Goal: Task Accomplishment & Management: Use online tool/utility

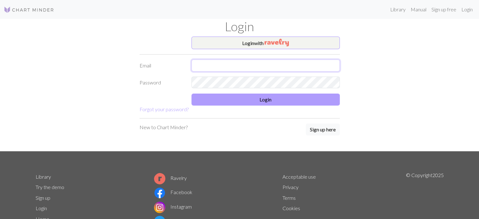
type input "[EMAIL_ADDRESS][DOMAIN_NAME]"
click at [223, 101] on button "Login" at bounding box center [265, 100] width 148 height 12
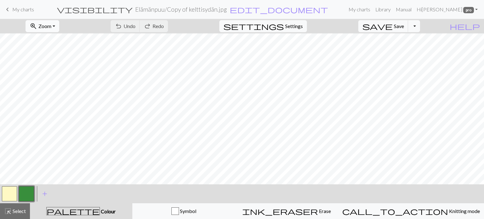
click at [37, 26] on span "zoom_in" at bounding box center [34, 26] width 8 height 9
click at [57, 42] on button "Fit all" at bounding box center [51, 40] width 50 height 10
click at [51, 26] on span "Zoom" at bounding box center [44, 26] width 13 height 6
click at [49, 41] on button "Fit all" at bounding box center [51, 40] width 50 height 10
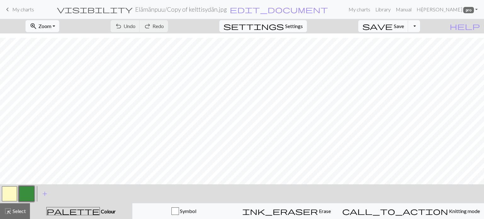
click at [13, 192] on button "button" at bounding box center [9, 193] width 15 height 15
click at [31, 191] on button "button" at bounding box center [26, 193] width 15 height 15
click at [135, 25] on span "Undo" at bounding box center [129, 26] width 12 height 6
click at [140, 24] on button "undo Undo Undo" at bounding box center [125, 26] width 29 height 12
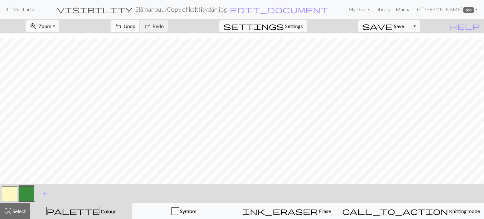
click at [135, 24] on span "Undo" at bounding box center [129, 26] width 12 height 6
click at [135, 25] on span "Undo" at bounding box center [129, 26] width 12 height 6
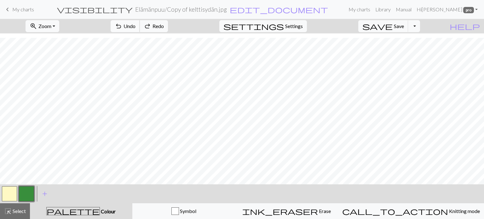
click at [135, 25] on span "Undo" at bounding box center [129, 26] width 12 height 6
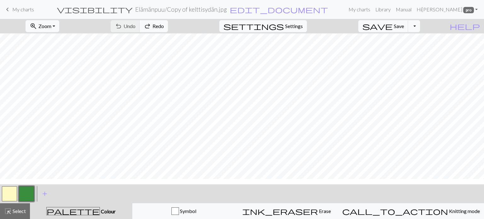
scroll to position [0, 0]
click at [392, 23] on span "save" at bounding box center [377, 26] width 30 height 9
drag, startPoint x: 8, startPoint y: 194, endPoint x: 26, endPoint y: 186, distance: 19.4
click at [9, 193] on button "button" at bounding box center [9, 193] width 15 height 15
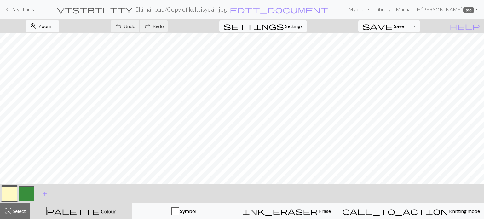
click at [10, 194] on button "button" at bounding box center [9, 193] width 15 height 15
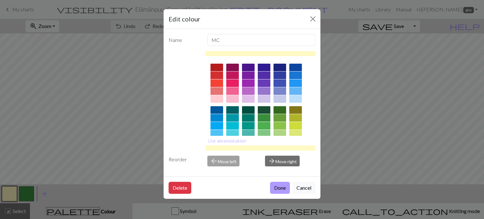
click at [277, 184] on button "Done" at bounding box center [280, 188] width 20 height 12
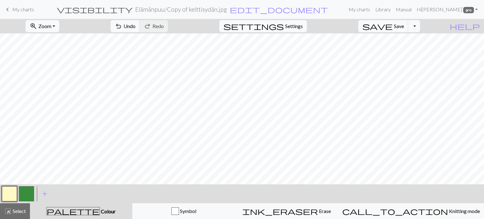
click at [27, 194] on button "button" at bounding box center [26, 193] width 15 height 15
click at [135, 23] on span "Undo" at bounding box center [129, 26] width 12 height 6
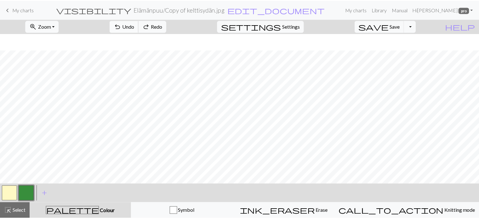
scroll to position [80, 0]
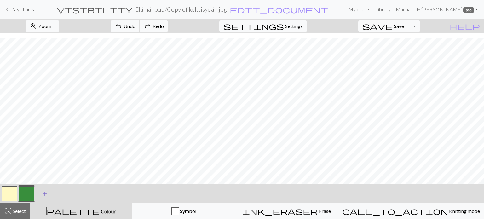
drag, startPoint x: 5, startPoint y: 195, endPoint x: 38, endPoint y: 186, distance: 33.9
click at [6, 194] on button "button" at bounding box center [9, 193] width 15 height 15
click at [122, 26] on span "undo" at bounding box center [119, 26] width 8 height 9
click at [404, 26] on span "Save" at bounding box center [399, 26] width 10 height 6
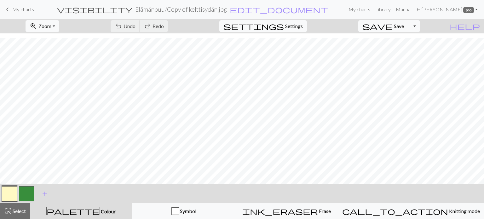
click at [24, 9] on span "My charts" at bounding box center [23, 9] width 22 height 6
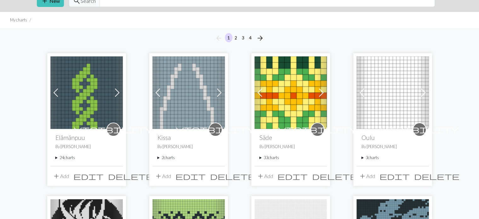
scroll to position [63, 0]
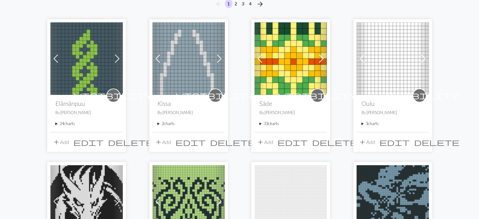
click at [57, 122] on summary "24 charts" at bounding box center [86, 124] width 62 height 6
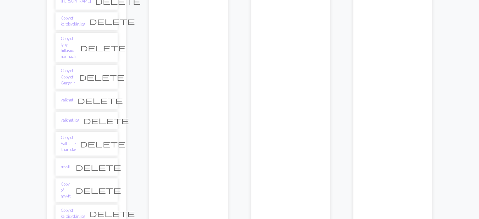
scroll to position [504, 0]
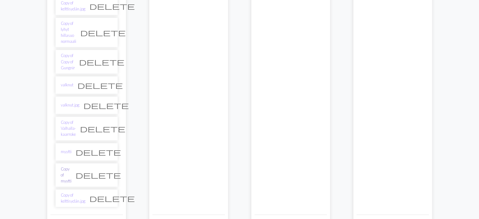
click at [71, 166] on link "Copy of myytti" at bounding box center [66, 175] width 11 height 18
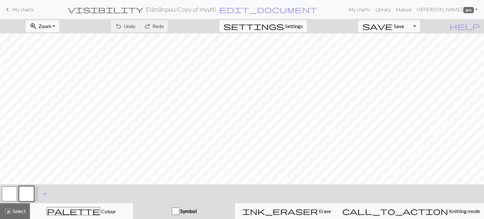
click at [24, 8] on span "My charts" at bounding box center [23, 9] width 22 height 6
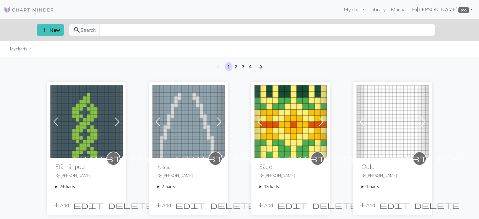
click at [57, 187] on summary "24 charts" at bounding box center [86, 187] width 62 height 6
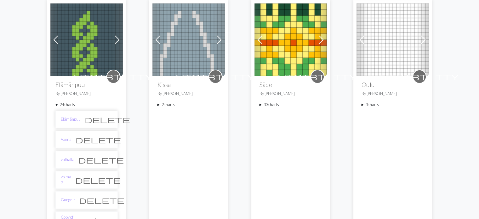
scroll to position [189, 0]
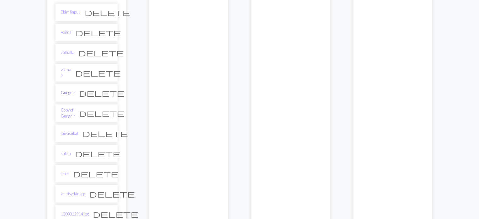
click at [70, 94] on link "Gungnir" at bounding box center [68, 93] width 14 height 6
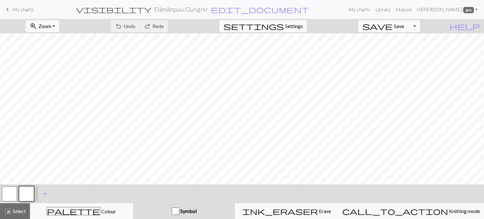
click at [8, 10] on span "keyboard_arrow_left" at bounding box center [8, 9] width 8 height 9
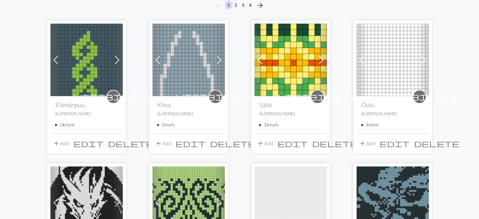
scroll to position [63, 0]
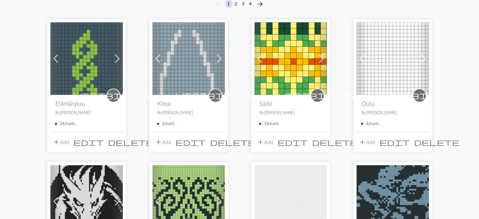
click at [53, 123] on div "visibility Elämänpuu By [PERSON_NAME] 24 charts Elämänpuu delete Voima delete v…" at bounding box center [86, 113] width 72 height 37
click at [57, 124] on summary "24 charts" at bounding box center [86, 124] width 62 height 6
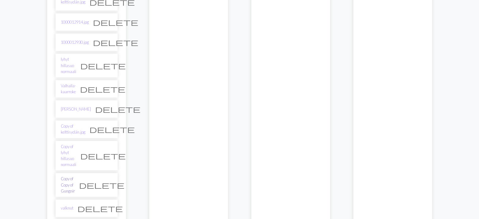
scroll to position [409, 0]
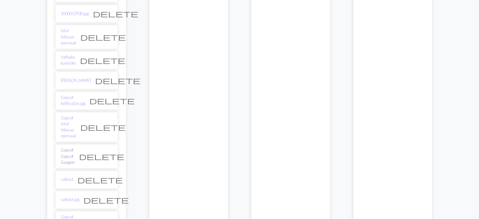
click at [68, 147] on link "Copy of Copy of Gungnir" at bounding box center [68, 156] width 14 height 18
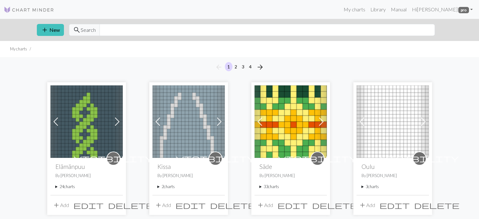
click at [55, 185] on summary "24 charts" at bounding box center [86, 187] width 62 height 6
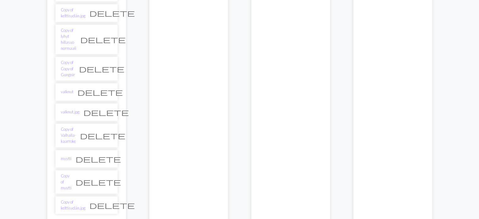
scroll to position [504, 0]
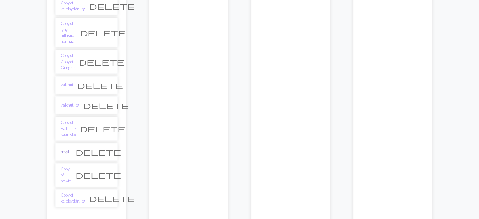
click at [67, 149] on link "myytti" at bounding box center [66, 152] width 11 height 6
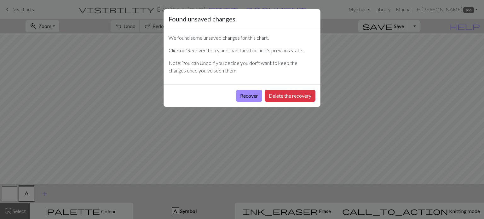
click at [251, 88] on div "Recover Delete the recovery" at bounding box center [241, 95] width 157 height 22
click at [249, 98] on button "Recover" at bounding box center [249, 96] width 26 height 12
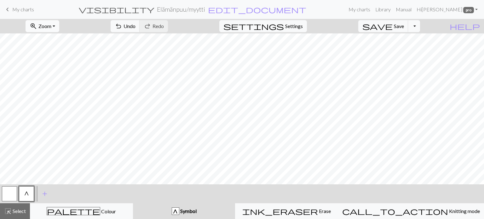
drag, startPoint x: 46, startPoint y: 23, endPoint x: 51, endPoint y: 28, distance: 7.6
click at [37, 23] on span "zoom_in" at bounding box center [34, 26] width 8 height 9
click at [58, 40] on button "Fit all" at bounding box center [51, 40] width 50 height 10
click at [420, 26] on button "Toggle Dropdown" at bounding box center [414, 26] width 12 height 12
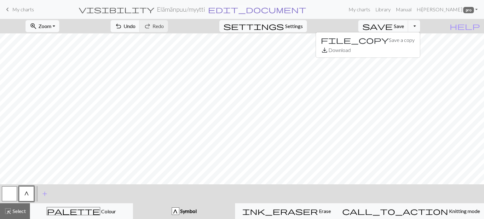
click at [220, 6] on span "edit_document" at bounding box center [257, 9] width 98 height 9
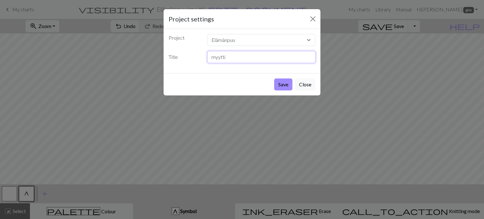
drag, startPoint x: 227, startPoint y: 60, endPoint x: 207, endPoint y: 60, distance: 19.8
click at [207, 60] on input "myytti" at bounding box center [261, 57] width 108 height 12
type input "Ikimetsä"
click at [283, 85] on button "Save" at bounding box center [283, 84] width 18 height 12
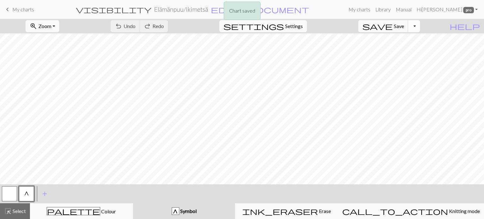
click at [420, 28] on button "Toggle Dropdown" at bounding box center [414, 26] width 12 height 12
click at [405, 42] on button "file_copy Save a copy" at bounding box center [367, 40] width 104 height 10
click at [10, 194] on button "button" at bounding box center [9, 193] width 15 height 15
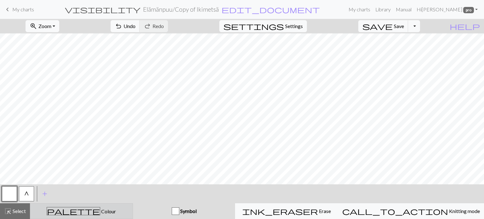
click at [92, 207] on div "palette Colour Colour" at bounding box center [81, 211] width 95 height 8
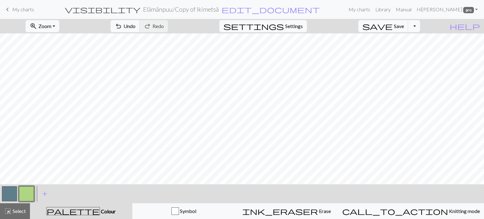
click at [12, 194] on button "button" at bounding box center [9, 193] width 15 height 15
click at [25, 191] on button "button" at bounding box center [26, 193] width 15 height 15
drag, startPoint x: 8, startPoint y: 194, endPoint x: 22, endPoint y: 184, distance: 17.6
click at [9, 193] on button "button" at bounding box center [9, 193] width 15 height 15
drag, startPoint x: 24, startPoint y: 191, endPoint x: 52, endPoint y: 180, distance: 29.6
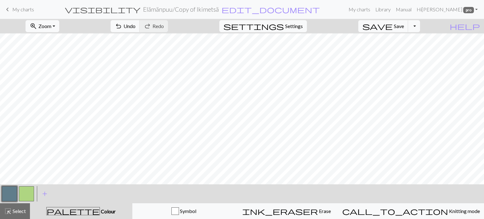
click at [27, 190] on button "button" at bounding box center [26, 193] width 15 height 15
click at [135, 26] on span "Undo" at bounding box center [129, 26] width 12 height 6
click at [140, 26] on button "undo Undo Undo" at bounding box center [125, 26] width 29 height 12
click at [295, 26] on span "Settings" at bounding box center [294, 26] width 18 height 8
select select "aran"
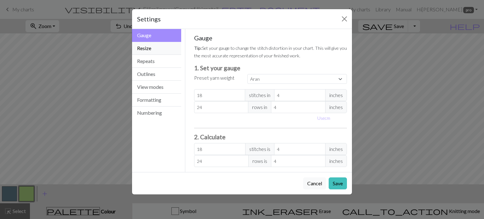
click at [151, 48] on button "Resize" at bounding box center [156, 48] width 49 height 13
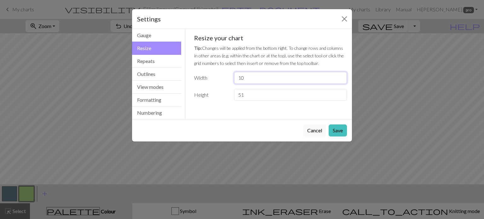
drag, startPoint x: 251, startPoint y: 79, endPoint x: 234, endPoint y: 79, distance: 16.4
click at [234, 79] on input "10" at bounding box center [290, 78] width 113 height 12
type input "74"
click at [341, 94] on input "52" at bounding box center [290, 95] width 113 height 12
click at [341, 94] on input "53" at bounding box center [290, 95] width 113 height 12
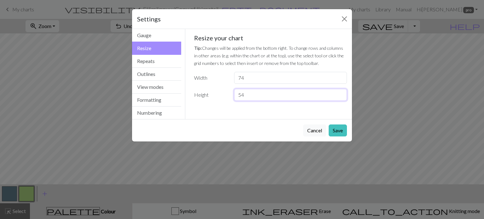
click at [341, 94] on input "54" at bounding box center [290, 95] width 113 height 12
click at [341, 94] on input "62" at bounding box center [290, 95] width 113 height 12
click at [341, 94] on input "63" at bounding box center [290, 95] width 113 height 12
click at [341, 94] on input "64" at bounding box center [290, 95] width 113 height 12
click at [341, 94] on input "65" at bounding box center [290, 95] width 113 height 12
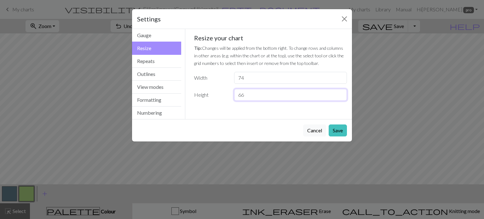
click at [341, 94] on input "66" at bounding box center [290, 95] width 113 height 12
click at [341, 94] on input "67" at bounding box center [290, 95] width 113 height 12
click at [341, 94] on input "68" at bounding box center [290, 95] width 113 height 12
click at [341, 94] on input "69" at bounding box center [290, 95] width 113 height 12
click at [340, 94] on input "70" at bounding box center [290, 95] width 113 height 12
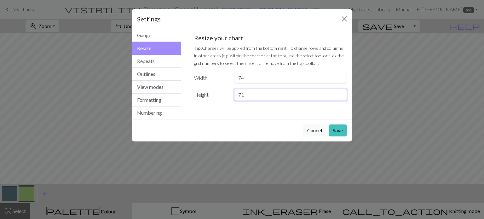
click at [340, 94] on input "71" at bounding box center [290, 95] width 113 height 12
click at [340, 94] on input "72" at bounding box center [290, 95] width 113 height 12
type input "73"
click at [340, 94] on input "73" at bounding box center [290, 95] width 113 height 12
click at [337, 132] on button "Save" at bounding box center [337, 130] width 18 height 12
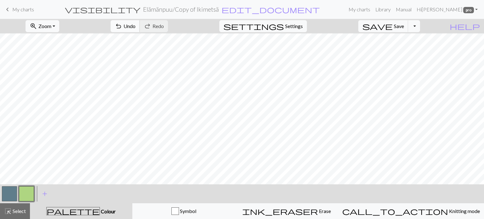
click at [122, 25] on span "undo" at bounding box center [119, 26] width 8 height 9
click at [135, 25] on span "Undo" at bounding box center [129, 26] width 12 height 6
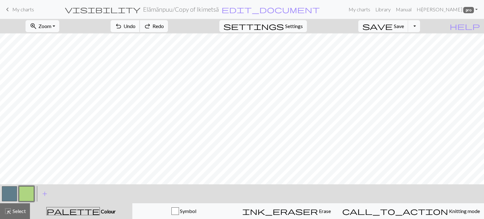
click at [135, 25] on span "Undo" at bounding box center [129, 26] width 12 height 6
drag, startPoint x: 20, startPoint y: 212, endPoint x: 36, endPoint y: 191, distance: 26.7
click at [20, 212] on span "Select" at bounding box center [19, 211] width 14 height 6
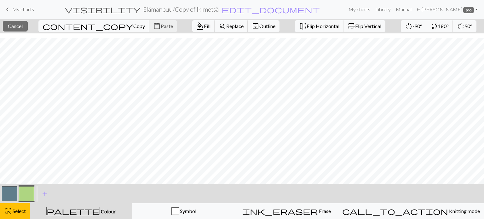
scroll to position [105, 0]
click at [133, 27] on span "Copy" at bounding box center [139, 26] width 12 height 6
click at [161, 27] on span "Paste" at bounding box center [167, 26] width 12 height 6
click at [161, 23] on span "Paste" at bounding box center [167, 26] width 12 height 6
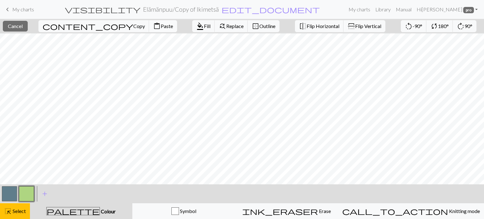
click at [161, 27] on span "Paste" at bounding box center [167, 26] width 12 height 6
click at [161, 23] on span "Paste" at bounding box center [167, 26] width 12 height 6
click at [161, 26] on span "Paste" at bounding box center [167, 26] width 12 height 6
click at [161, 24] on span "Paste" at bounding box center [167, 26] width 12 height 6
click at [161, 27] on span "Paste" at bounding box center [167, 26] width 12 height 6
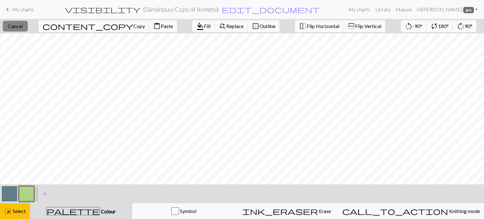
click at [22, 26] on span "Cancel" at bounding box center [15, 26] width 15 height 6
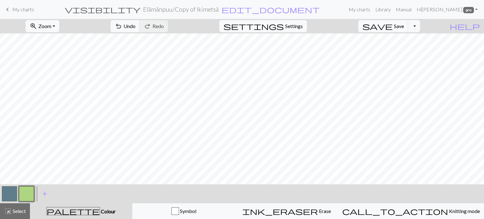
click at [8, 190] on button "button" at bounding box center [9, 193] width 15 height 15
drag, startPoint x: 26, startPoint y: 195, endPoint x: 37, endPoint y: 181, distance: 16.9
click at [28, 193] on button "button" at bounding box center [26, 193] width 15 height 15
drag, startPoint x: 10, startPoint y: 191, endPoint x: 14, endPoint y: 189, distance: 5.2
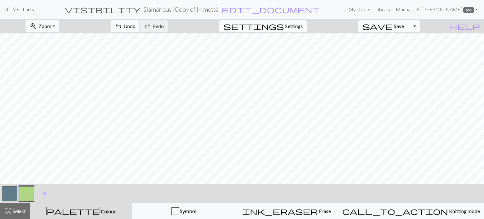
click at [10, 191] on button "button" at bounding box center [9, 193] width 15 height 15
click at [27, 192] on button "button" at bounding box center [26, 193] width 15 height 15
click at [140, 26] on button "undo Undo Undo" at bounding box center [125, 26] width 29 height 12
click at [135, 26] on span "Undo" at bounding box center [129, 26] width 12 height 6
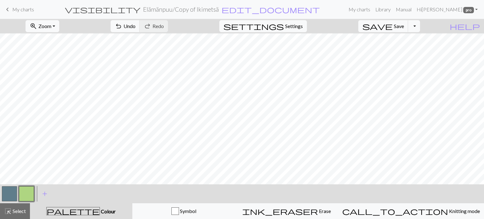
click at [135, 26] on span "Undo" at bounding box center [129, 26] width 12 height 6
click at [10, 190] on button "button" at bounding box center [9, 193] width 15 height 15
click at [26, 192] on button "button" at bounding box center [26, 193] width 15 height 15
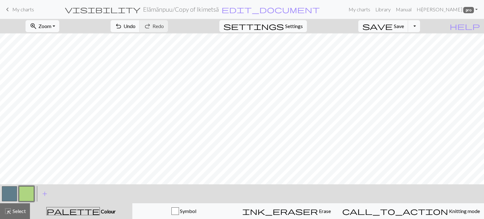
drag, startPoint x: 5, startPoint y: 192, endPoint x: 33, endPoint y: 183, distance: 29.0
click at [6, 192] on button "button" at bounding box center [9, 193] width 15 height 15
drag, startPoint x: 26, startPoint y: 196, endPoint x: 56, endPoint y: 184, distance: 31.6
click at [30, 195] on button "button" at bounding box center [26, 193] width 15 height 15
click at [9, 185] on div at bounding box center [9, 193] width 17 height 17
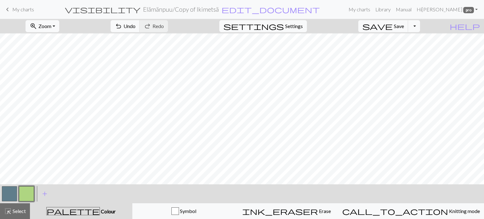
drag, startPoint x: 6, startPoint y: 195, endPoint x: 15, endPoint y: 186, distance: 12.7
click at [8, 193] on button "button" at bounding box center [9, 193] width 15 height 15
click at [27, 193] on button "button" at bounding box center [26, 193] width 15 height 15
click at [135, 26] on span "Undo" at bounding box center [129, 26] width 12 height 6
click at [135, 28] on span "Undo" at bounding box center [129, 26] width 12 height 6
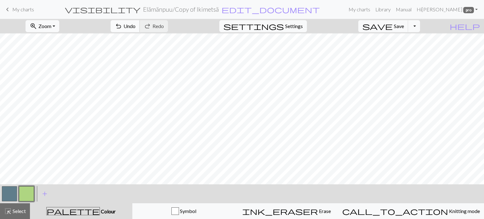
click at [135, 28] on span "Undo" at bounding box center [129, 26] width 12 height 6
click at [135, 27] on span "Undo" at bounding box center [129, 26] width 12 height 6
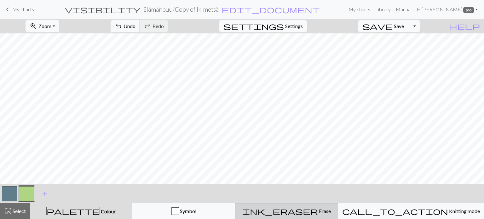
click at [320, 212] on span "Erase" at bounding box center [324, 211] width 13 height 6
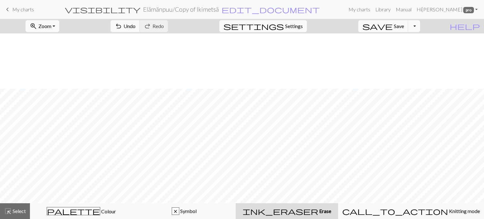
scroll to position [87, 0]
click at [122, 26] on span "undo" at bounding box center [119, 26] width 8 height 9
click at [135, 25] on span "Undo" at bounding box center [129, 26] width 12 height 6
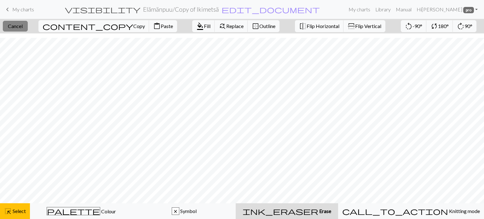
click at [21, 27] on span "Cancel" at bounding box center [15, 26] width 15 height 6
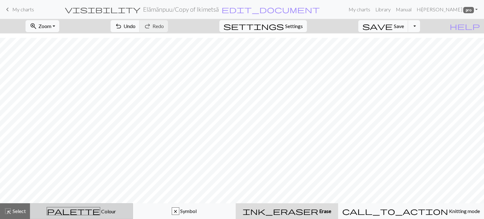
click at [100, 210] on div "palette Colour Colour" at bounding box center [81, 211] width 95 height 8
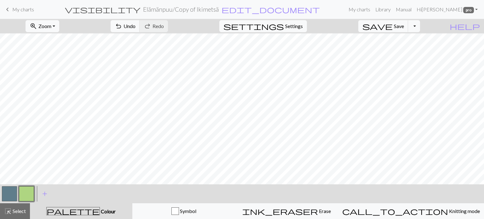
click at [11, 194] on button "button" at bounding box center [9, 193] width 15 height 15
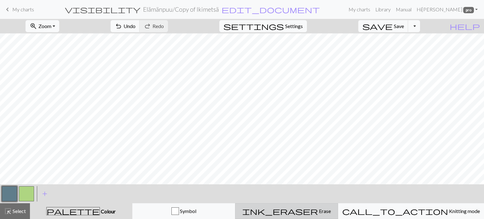
click at [319, 209] on span "Erase" at bounding box center [324, 211] width 13 height 6
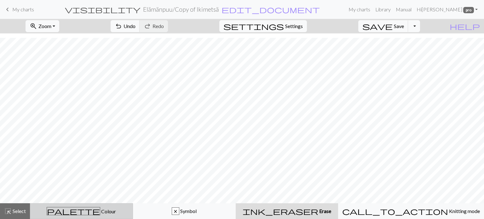
click at [100, 209] on span "Colour" at bounding box center [108, 211] width 16 height 6
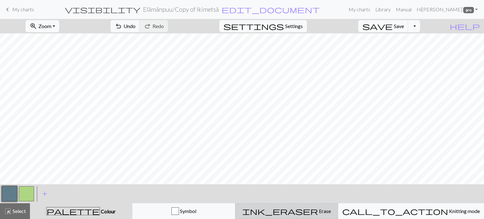
click at [318, 213] on span "Erase" at bounding box center [324, 211] width 13 height 6
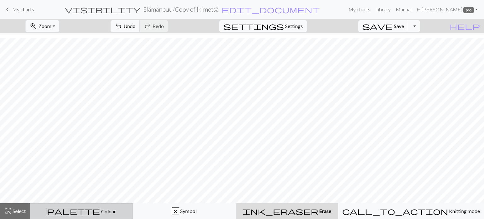
click at [100, 213] on span "Colour" at bounding box center [108, 211] width 16 height 6
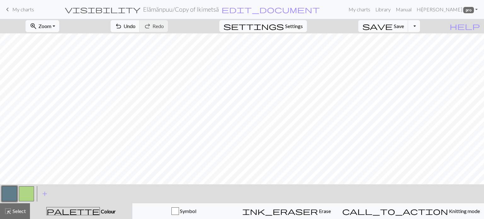
click at [22, 192] on button "button" at bounding box center [26, 193] width 15 height 15
drag, startPoint x: 314, startPoint y: 211, endPoint x: 326, endPoint y: 199, distance: 17.6
click at [318, 211] on span "Erase" at bounding box center [324, 211] width 13 height 6
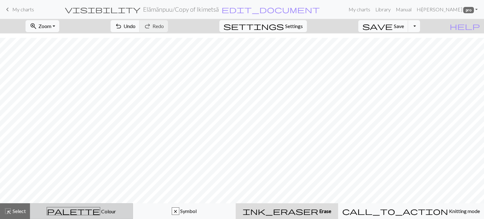
click at [100, 213] on span "Colour" at bounding box center [108, 211] width 16 height 6
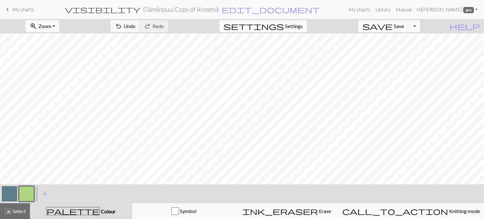
click at [9, 193] on button "button" at bounding box center [9, 193] width 15 height 15
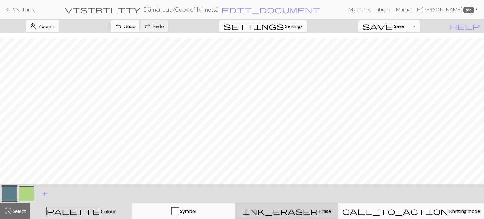
click at [324, 213] on div "ink_eraser Erase Erase" at bounding box center [286, 211] width 95 height 8
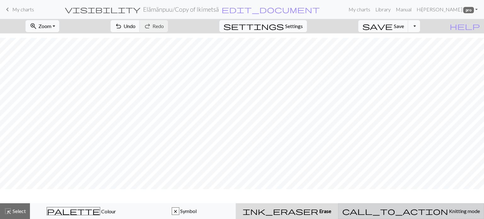
scroll to position [87, 0]
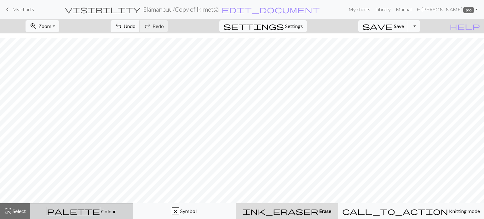
click at [82, 213] on span "palette" at bounding box center [73, 211] width 53 height 9
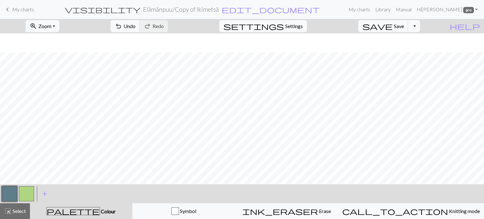
scroll to position [105, 0]
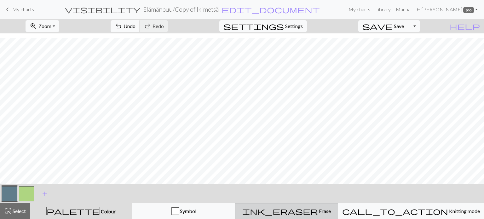
click at [320, 213] on span "Erase" at bounding box center [324, 211] width 13 height 6
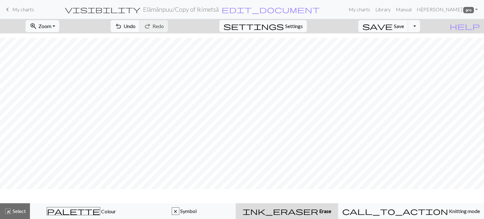
scroll to position [87, 0]
click at [135, 26] on span "Undo" at bounding box center [129, 26] width 12 height 6
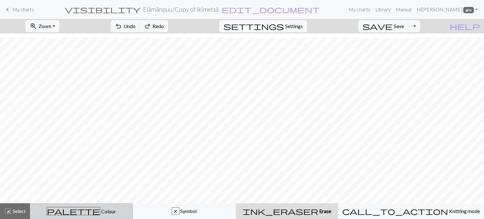
click at [100, 213] on span "Colour" at bounding box center [108, 211] width 16 height 6
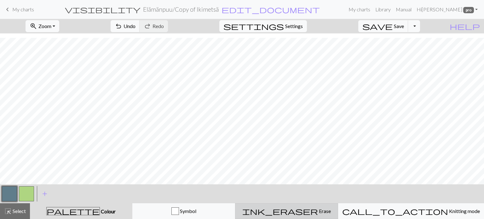
click at [318, 212] on span "Erase" at bounding box center [324, 211] width 13 height 6
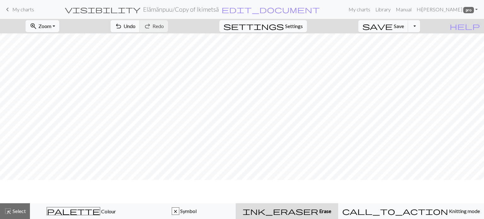
scroll to position [0, 0]
click at [51, 24] on span "Zoom" at bounding box center [44, 26] width 13 height 6
click at [54, 40] on button "Fit all" at bounding box center [51, 40] width 50 height 10
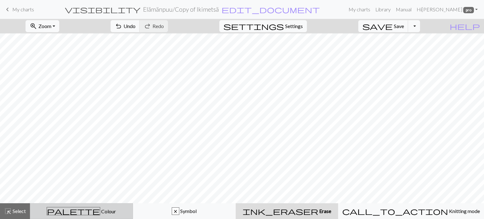
click at [100, 212] on span "Colour" at bounding box center [108, 211] width 16 height 6
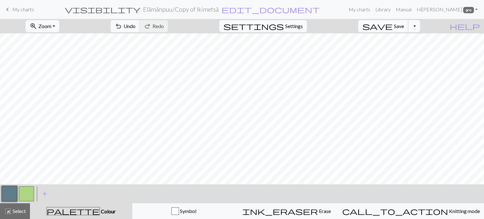
click at [404, 26] on span "Save" at bounding box center [399, 26] width 10 height 6
click at [9, 213] on span "highlight_alt" at bounding box center [8, 211] width 8 height 9
click at [296, 23] on span "Settings" at bounding box center [294, 26] width 18 height 8
select select "aran"
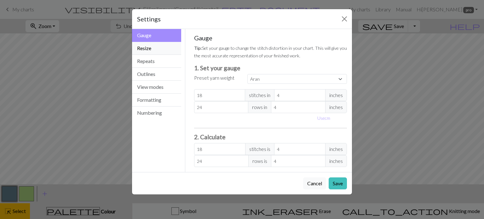
click at [154, 48] on button "Resize" at bounding box center [156, 48] width 49 height 13
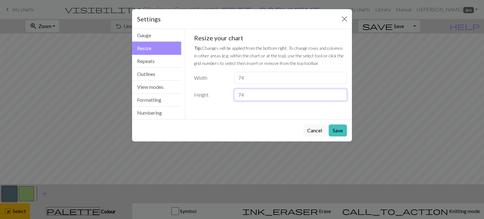
click at [340, 93] on input "74" at bounding box center [290, 95] width 113 height 12
click at [340, 93] on input "75" at bounding box center [290, 95] width 113 height 12
click at [340, 92] on input "76" at bounding box center [290, 95] width 113 height 12
click at [340, 92] on input "77" at bounding box center [290, 95] width 113 height 12
click at [340, 92] on input "78" at bounding box center [290, 95] width 113 height 12
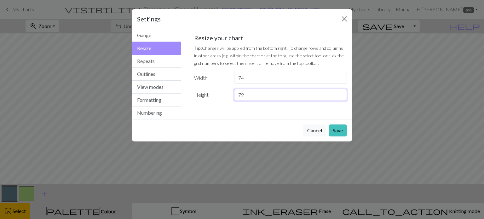
click at [340, 92] on input "79" at bounding box center [290, 95] width 113 height 12
click at [340, 92] on input "80" at bounding box center [290, 95] width 113 height 12
click at [340, 93] on input "81" at bounding box center [290, 95] width 113 height 12
click at [340, 93] on input "82" at bounding box center [290, 95] width 113 height 12
click at [340, 93] on input "83" at bounding box center [290, 95] width 113 height 12
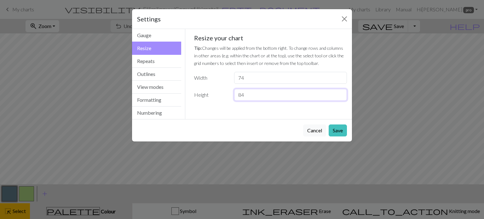
type input "84"
click at [340, 93] on input "84" at bounding box center [290, 95] width 113 height 12
click at [338, 128] on button "Save" at bounding box center [337, 130] width 18 height 12
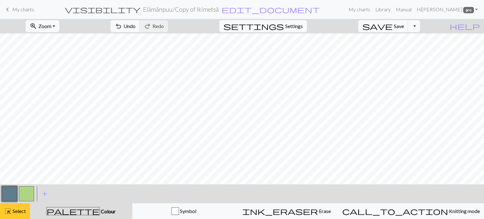
drag, startPoint x: 11, startPoint y: 210, endPoint x: 24, endPoint y: 208, distance: 12.7
click at [11, 210] on span "highlight_alt" at bounding box center [8, 211] width 8 height 9
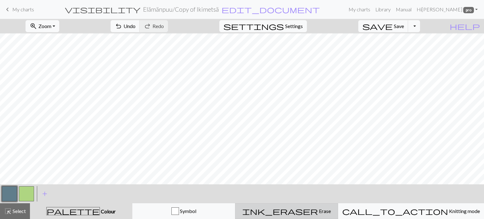
click at [318, 212] on span "Erase" at bounding box center [324, 211] width 13 height 6
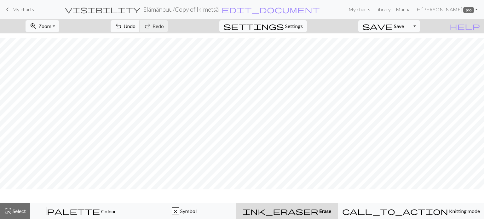
scroll to position [121, 0]
drag, startPoint x: 17, startPoint y: 206, endPoint x: 26, endPoint y: 202, distance: 9.6
click at [18, 206] on button "highlight_alt Select Select" at bounding box center [15, 211] width 30 height 16
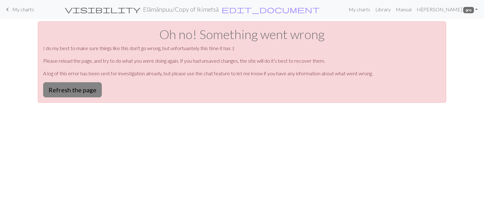
click at [81, 87] on button "Refresh the page" at bounding box center [72, 89] width 59 height 15
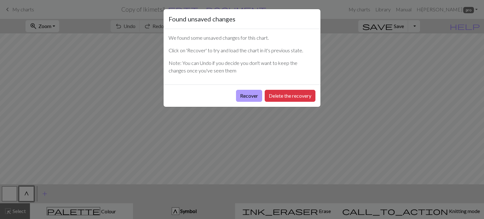
click at [247, 94] on button "Recover" at bounding box center [249, 96] width 26 height 12
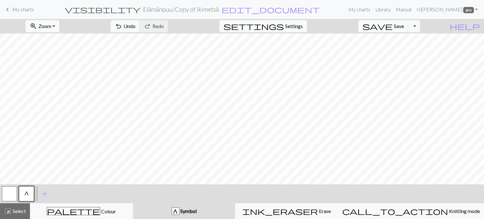
click at [51, 24] on span "Zoom" at bounding box center [44, 26] width 13 height 6
click at [54, 41] on button "Fit all" at bounding box center [51, 40] width 50 height 10
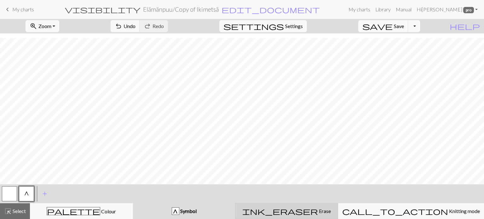
click at [318, 210] on span "Erase" at bounding box center [324, 211] width 13 height 6
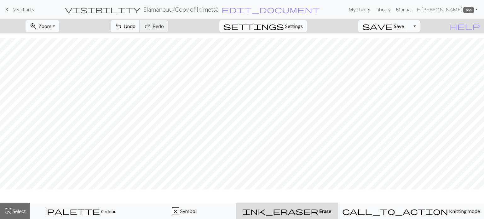
scroll to position [121, 0]
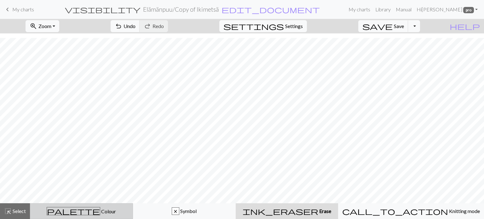
click at [100, 213] on span "Colour" at bounding box center [108, 211] width 16 height 6
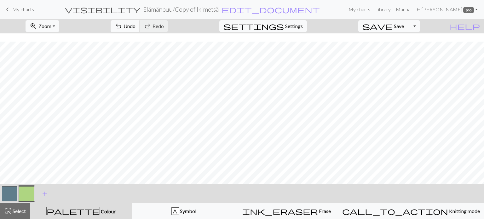
scroll to position [140, 0]
click at [7, 190] on button "button" at bounding box center [9, 193] width 15 height 15
click at [29, 185] on div at bounding box center [26, 193] width 17 height 17
click at [26, 192] on button "button" at bounding box center [26, 193] width 15 height 15
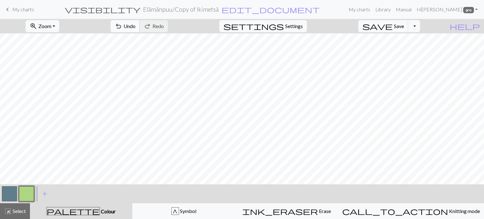
click at [135, 24] on span "Undo" at bounding box center [129, 26] width 12 height 6
click at [135, 26] on span "Undo" at bounding box center [129, 26] width 12 height 6
click at [135, 25] on span "Undo" at bounding box center [129, 26] width 12 height 6
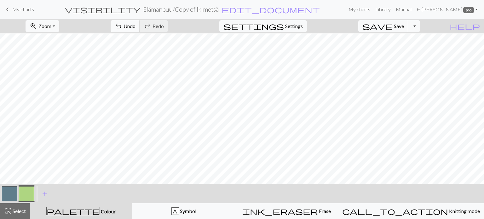
click at [135, 24] on span "Undo" at bounding box center [129, 26] width 12 height 6
click at [135, 26] on span "Undo" at bounding box center [129, 26] width 12 height 6
click at [140, 20] on button "undo Undo Undo" at bounding box center [125, 26] width 29 height 12
click at [140, 21] on button "undo Undo Undo" at bounding box center [125, 26] width 29 height 12
click at [135, 25] on span "Undo" at bounding box center [129, 26] width 12 height 6
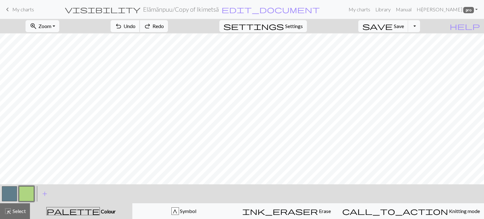
click at [135, 25] on span "Undo" at bounding box center [129, 26] width 12 height 6
click at [122, 23] on span "undo" at bounding box center [119, 26] width 8 height 9
click at [11, 193] on button "button" at bounding box center [9, 193] width 15 height 15
click at [30, 193] on button "button" at bounding box center [26, 193] width 15 height 15
click at [135, 24] on span "Undo" at bounding box center [129, 26] width 12 height 6
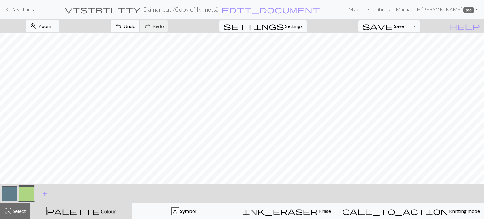
click at [122, 23] on span "undo" at bounding box center [119, 26] width 8 height 9
click at [135, 24] on span "Undo" at bounding box center [129, 26] width 12 height 6
click at [135, 28] on span "Undo" at bounding box center [129, 26] width 12 height 6
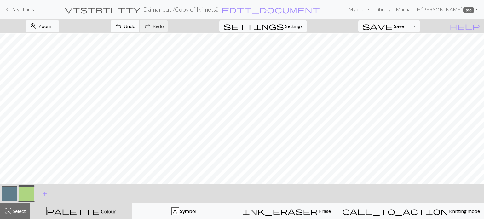
click at [135, 25] on span "Undo" at bounding box center [129, 26] width 12 height 6
click at [6, 195] on button "button" at bounding box center [9, 193] width 15 height 15
click at [10, 194] on button "button" at bounding box center [9, 193] width 15 height 15
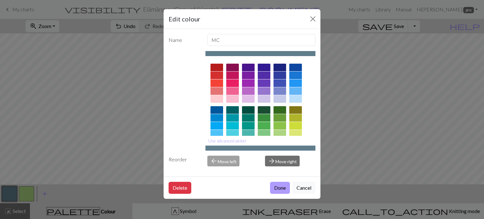
click at [277, 187] on button "Done" at bounding box center [280, 188] width 20 height 12
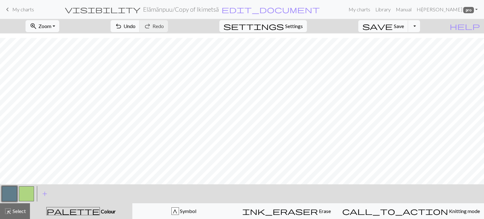
scroll to position [140, 0]
click at [25, 192] on button "button" at bounding box center [26, 193] width 15 height 15
click at [122, 25] on span "undo" at bounding box center [119, 26] width 8 height 9
click at [140, 29] on button "undo Undo Undo" at bounding box center [125, 26] width 29 height 12
click at [135, 26] on span "Undo" at bounding box center [129, 26] width 12 height 6
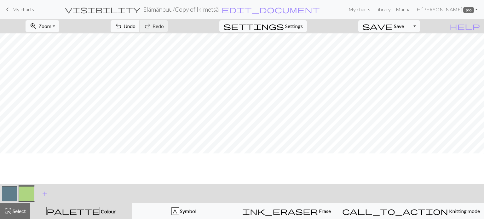
scroll to position [77, 0]
click at [8, 193] on button "button" at bounding box center [9, 193] width 15 height 15
drag, startPoint x: 24, startPoint y: 190, endPoint x: 103, endPoint y: 182, distance: 79.4
click at [28, 190] on button "button" at bounding box center [26, 193] width 15 height 15
click at [140, 21] on button "undo Undo Undo" at bounding box center [125, 26] width 29 height 12
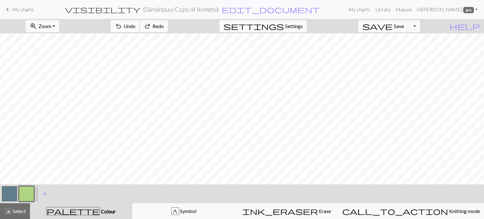
click at [140, 22] on button "undo Undo Undo" at bounding box center [125, 26] width 29 height 12
drag, startPoint x: 7, startPoint y: 194, endPoint x: 122, endPoint y: 186, distance: 115.5
click at [8, 194] on button "button" at bounding box center [9, 193] width 15 height 15
drag, startPoint x: 24, startPoint y: 194, endPoint x: 95, endPoint y: 183, distance: 72.0
click at [25, 194] on button "button" at bounding box center [26, 193] width 15 height 15
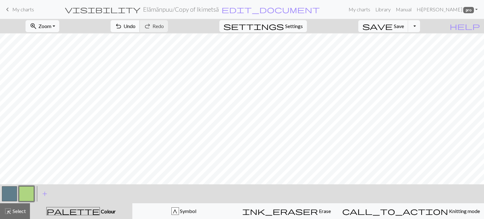
click at [140, 26] on button "undo Undo Undo" at bounding box center [125, 26] width 29 height 12
drag, startPoint x: 13, startPoint y: 196, endPoint x: 54, endPoint y: 182, distance: 43.6
click at [14, 196] on button "button" at bounding box center [9, 193] width 15 height 15
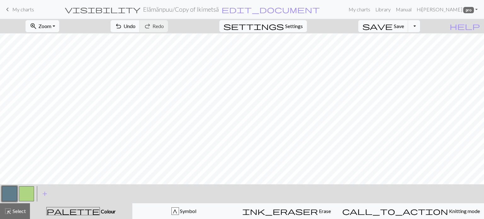
drag, startPoint x: 26, startPoint y: 192, endPoint x: 119, endPoint y: 179, distance: 94.1
click at [27, 192] on button "button" at bounding box center [26, 193] width 15 height 15
click at [404, 24] on span "Save" at bounding box center [399, 26] width 10 height 6
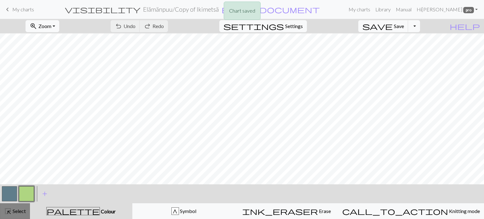
drag, startPoint x: 11, startPoint y: 211, endPoint x: 24, endPoint y: 207, distance: 13.2
click at [11, 211] on div "highlight_alt Select Select" at bounding box center [15, 211] width 22 height 8
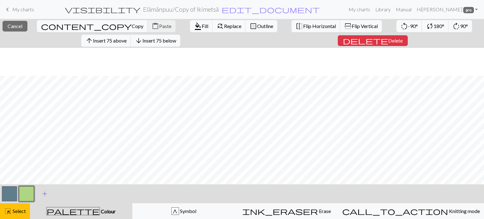
scroll to position [155, 0]
click at [343, 25] on span "flip" at bounding box center [347, 26] width 9 height 8
click at [19, 211] on span "Select" at bounding box center [19, 211] width 14 height 6
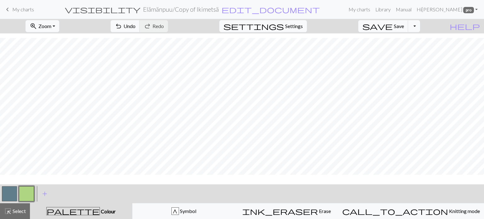
scroll to position [140, 0]
click at [403, 27] on button "save Save Save" at bounding box center [383, 26] width 50 height 12
click at [392, 26] on span "save" at bounding box center [377, 26] width 30 height 9
click at [237, 9] on p "Chart saved" at bounding box center [242, 11] width 26 height 8
click at [236, 9] on span "edit_document" at bounding box center [270, 9] width 98 height 9
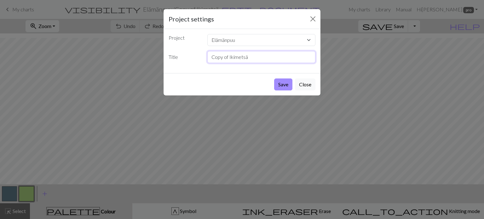
drag, startPoint x: 229, startPoint y: 56, endPoint x: 202, endPoint y: 58, distance: 27.5
click at [202, 58] on div "Title Copy of Ikimetsä" at bounding box center [242, 57] width 154 height 12
click at [251, 58] on input "sukka Ikimetsä" at bounding box center [261, 57] width 108 height 12
type input "sukka Ikimetsä normaali"
click at [285, 87] on button "Save" at bounding box center [283, 84] width 18 height 12
